Goal: Task Accomplishment & Management: Manage account settings

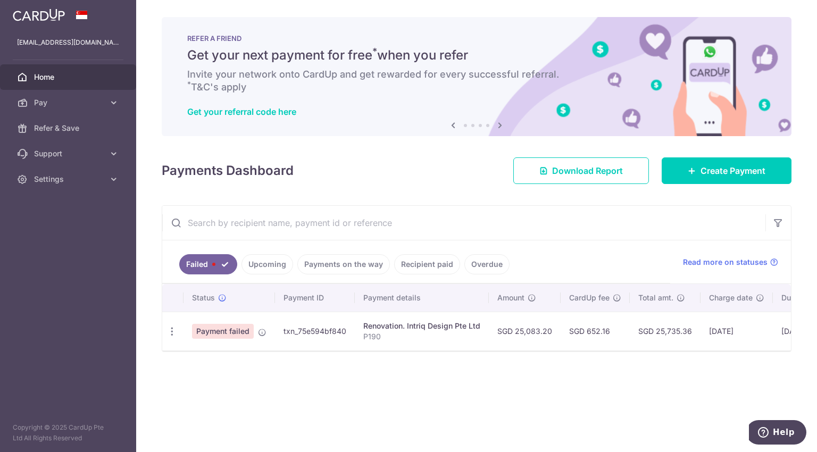
scroll to position [0, 115]
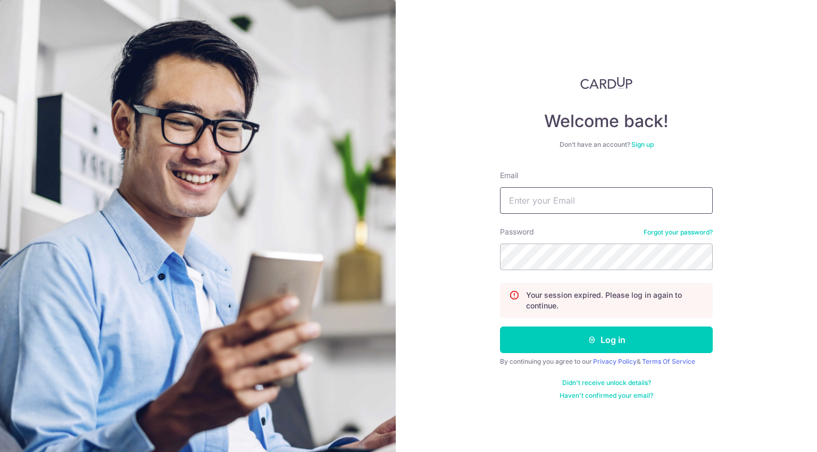
click at [581, 204] on input "Email" at bounding box center [606, 200] width 213 height 27
type input "[PERSON_NAME][EMAIL_ADDRESS][DOMAIN_NAME]"
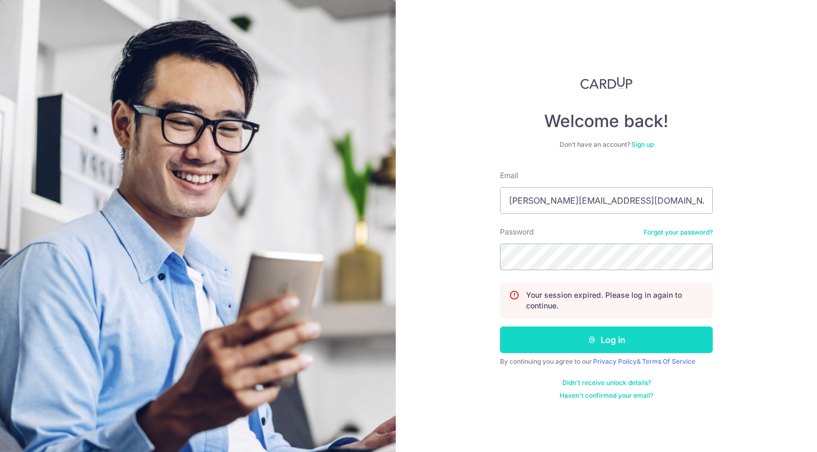
click at [567, 341] on button "Log in" at bounding box center [606, 340] width 213 height 27
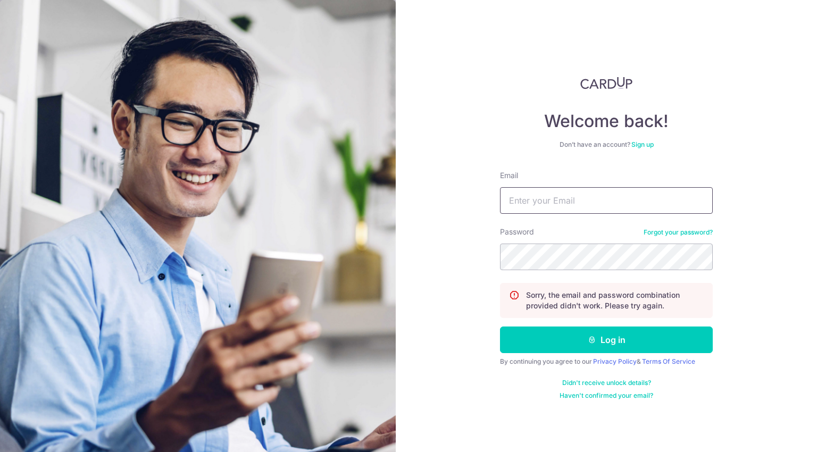
click at [579, 207] on input "Email" at bounding box center [606, 200] width 213 height 27
type input "d"
type input "[EMAIL_ADDRESS][PERSON_NAME][DOMAIN_NAME]"
click at [500, 327] on button "Log in" at bounding box center [606, 340] width 213 height 27
